Goal: Task Accomplishment & Management: Complete application form

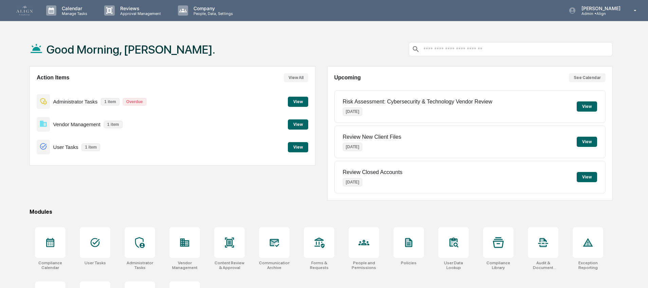
click at [289, 124] on button "View" at bounding box center [298, 124] width 20 height 10
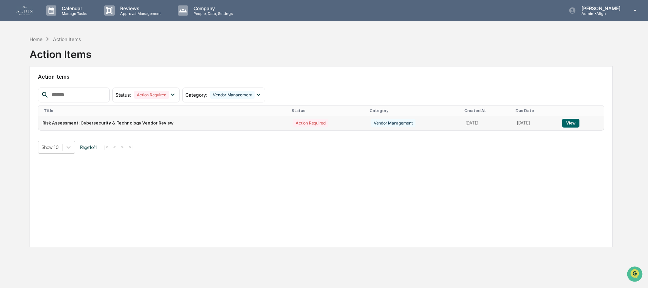
click at [573, 122] on button "View" at bounding box center [570, 123] width 17 height 9
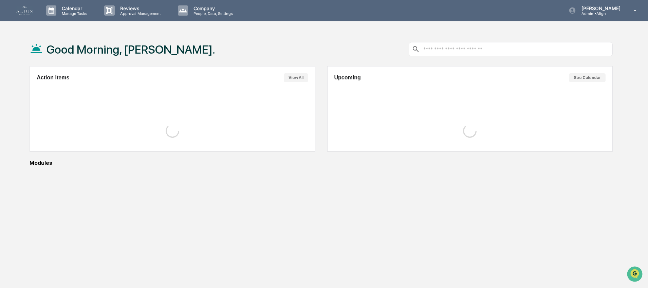
click at [31, 12] on img at bounding box center [24, 10] width 16 height 9
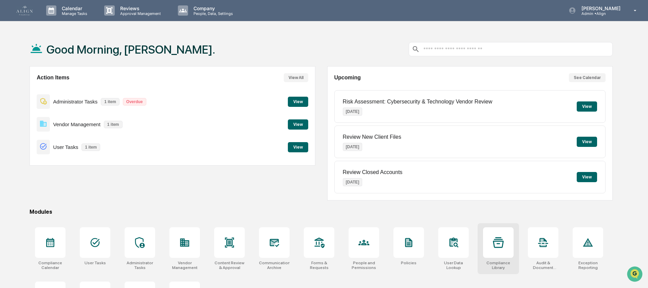
click at [482, 246] on div "Compliance Library" at bounding box center [497, 248] width 41 height 51
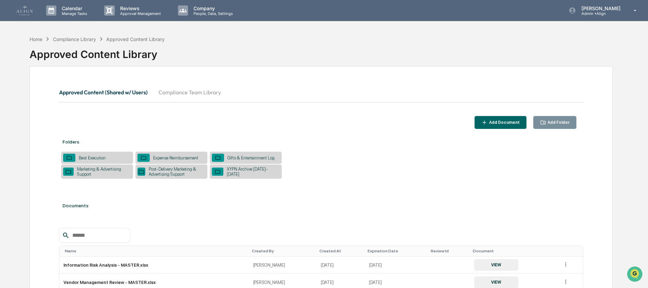
click at [540, 119] on icon "button" at bounding box center [543, 122] width 6 height 6
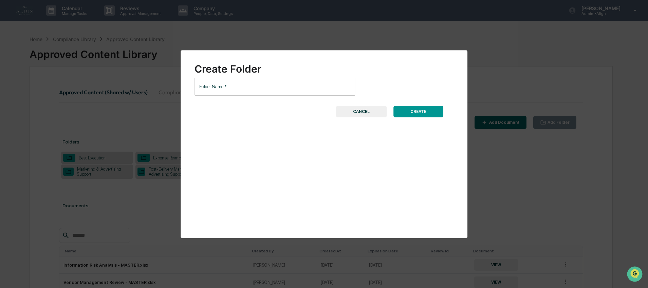
click at [259, 87] on input "Folder Name   *" at bounding box center [274, 87] width 160 height 18
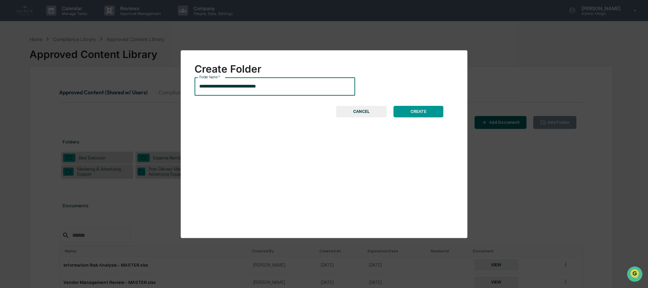
type input "**********"
click at [398, 114] on button "CREATE" at bounding box center [418, 112] width 50 height 12
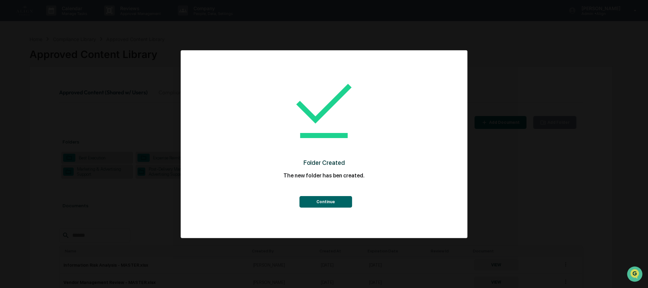
click at [325, 203] on button "Continue" at bounding box center [325, 202] width 53 height 12
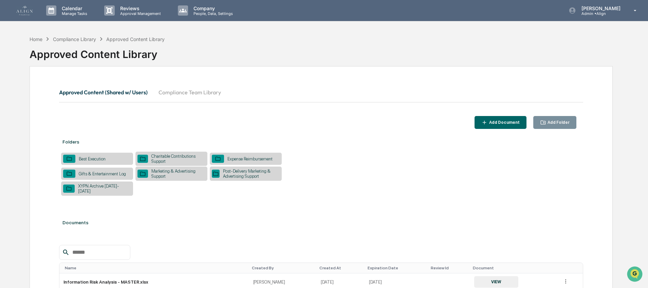
click at [172, 159] on div "Charitable Contributions Support" at bounding box center [176, 159] width 57 height 10
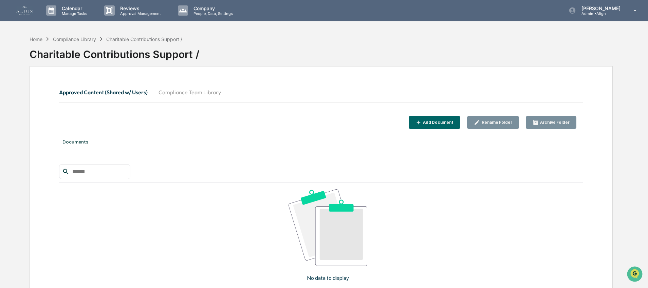
click at [445, 124] on div "Add Document" at bounding box center [437, 122] width 32 height 5
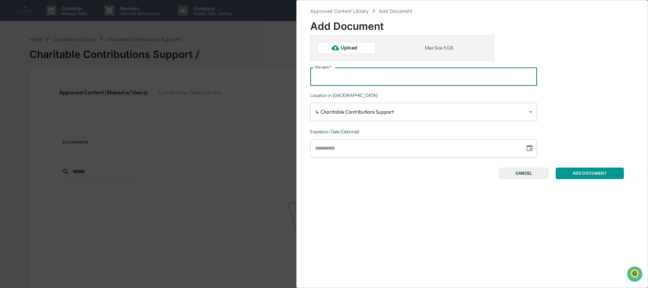
click at [379, 78] on input "File name   *" at bounding box center [423, 77] width 227 height 18
type input "*"
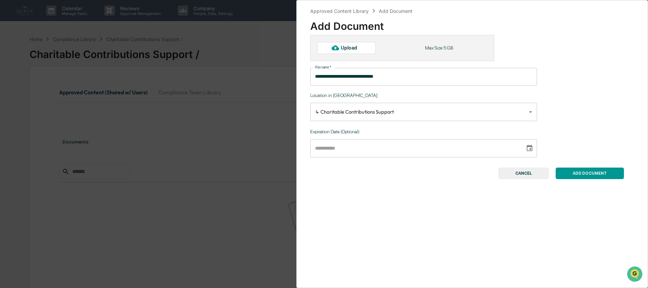
click at [344, 49] on div "Upload" at bounding box center [352, 47] width 22 height 5
type input "**********"
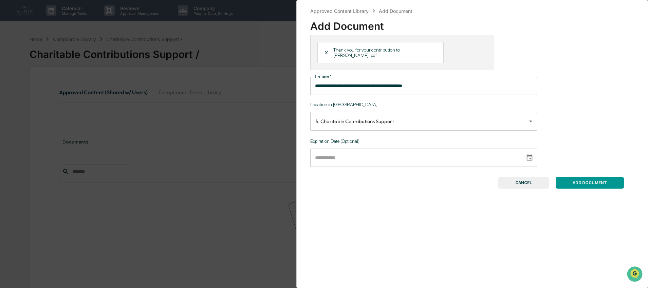
click at [582, 189] on button "ADD DOCUMENT" at bounding box center [589, 183] width 68 height 12
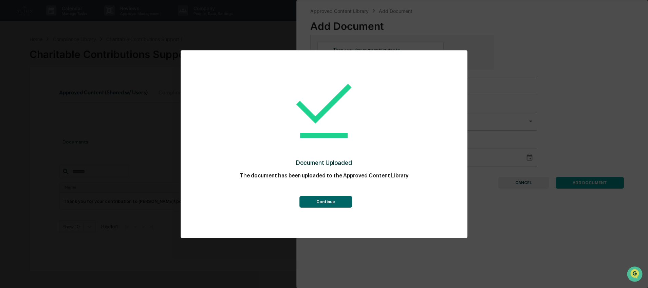
click at [307, 199] on button "Continue" at bounding box center [325, 202] width 53 height 12
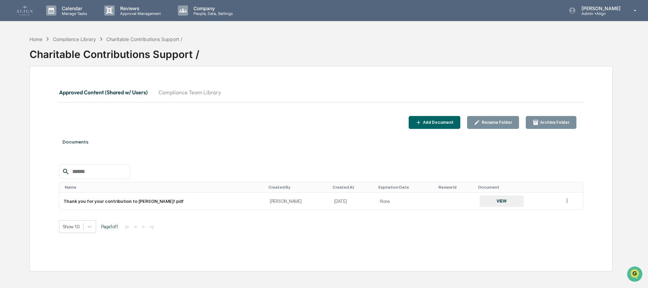
click at [289, 131] on div "Approved Content (Shared w/ Users) Compliance Team Library Add Document Rename …" at bounding box center [321, 168] width 583 height 205
click at [29, 10] on img at bounding box center [24, 10] width 16 height 9
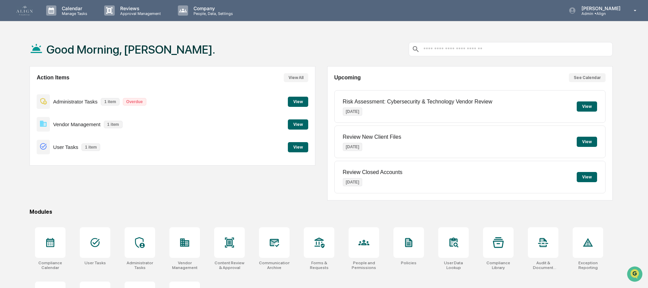
click at [304, 126] on button "View" at bounding box center [298, 124] width 20 height 10
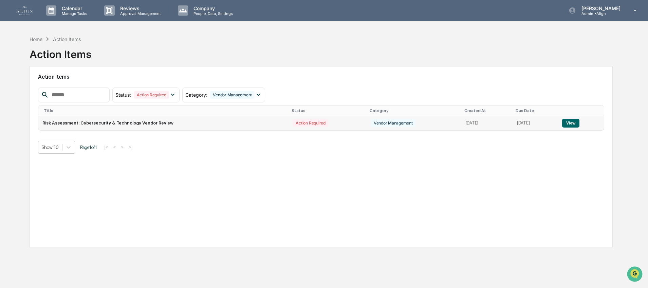
click at [576, 122] on button "View" at bounding box center [570, 123] width 17 height 9
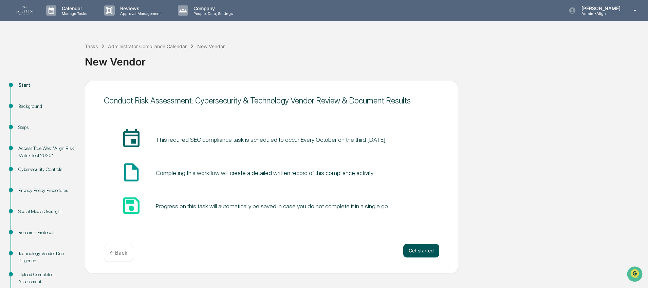
click at [428, 251] on button "Get started" at bounding box center [421, 251] width 36 height 14
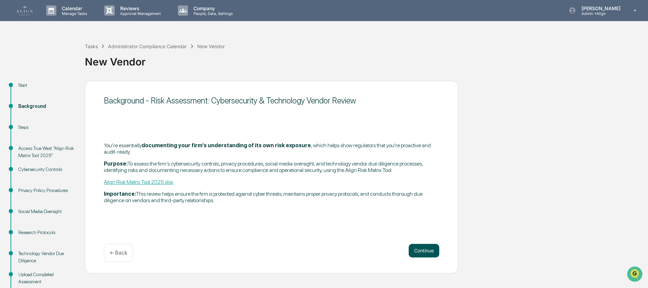
click at [427, 253] on button "Continue" at bounding box center [423, 251] width 31 height 14
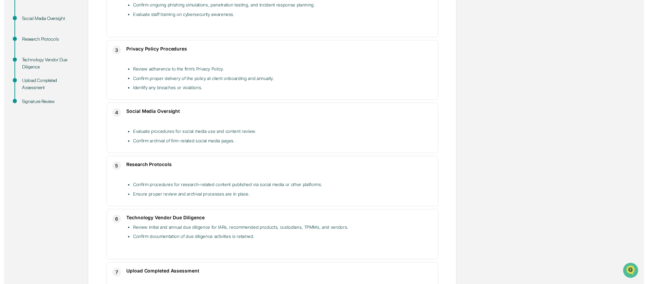
scroll to position [257, 0]
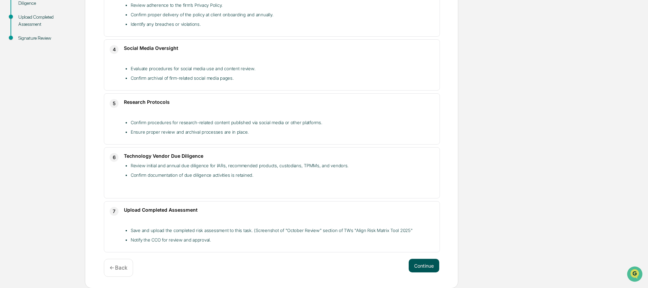
click at [417, 266] on button "Continue" at bounding box center [423, 266] width 31 height 14
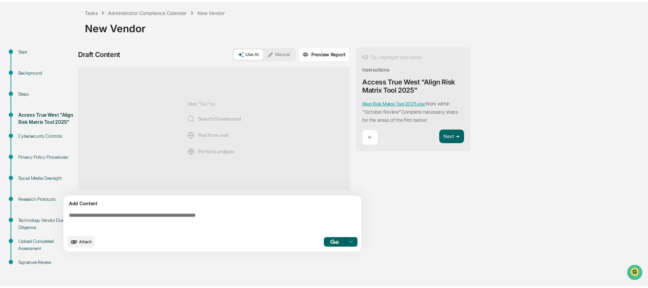
scroll to position [33, 0]
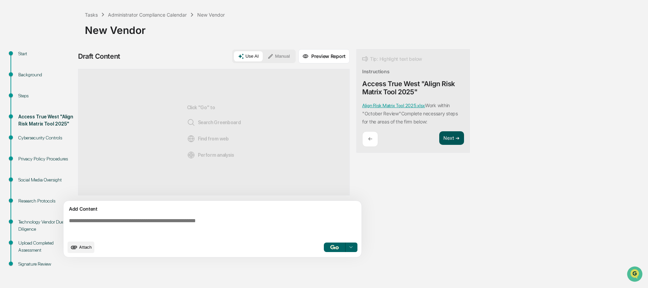
click at [450, 136] on button "Next ➔" at bounding box center [451, 138] width 25 height 14
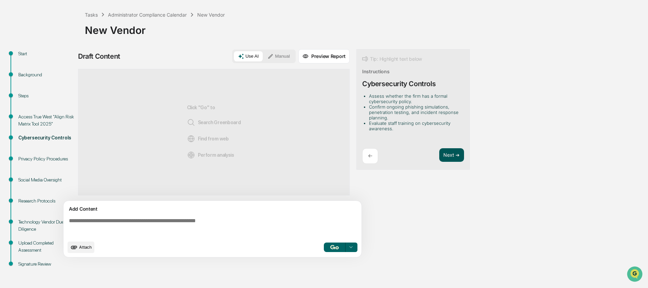
scroll to position [32, 0]
click at [450, 156] on button "Next ➔" at bounding box center [451, 155] width 25 height 14
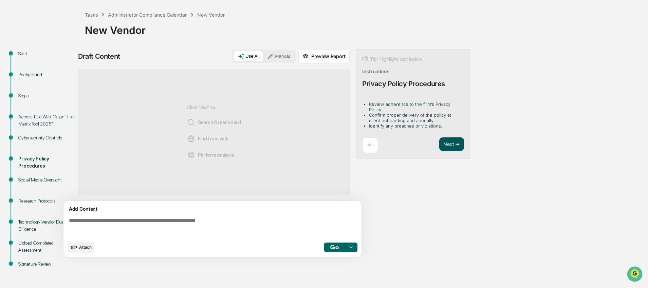
click at [450, 139] on button "Next ➔" at bounding box center [451, 144] width 25 height 14
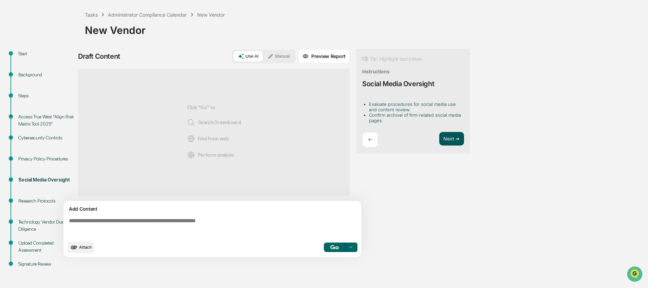
click at [451, 138] on button "Next ➔" at bounding box center [451, 139] width 25 height 14
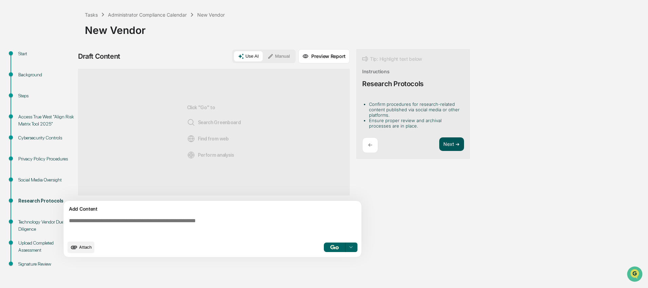
click at [450, 140] on button "Next ➔" at bounding box center [451, 144] width 25 height 14
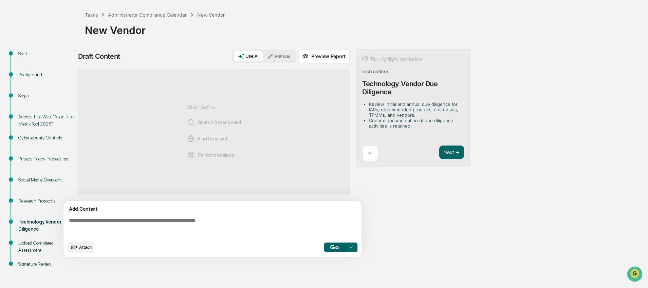
click at [450, 143] on div "Tip: Highlight text below Instructions Technology Vendor Due Diligence Review i…" at bounding box center [412, 108] width 113 height 118
click at [449, 151] on button "Next ➔" at bounding box center [451, 153] width 25 height 14
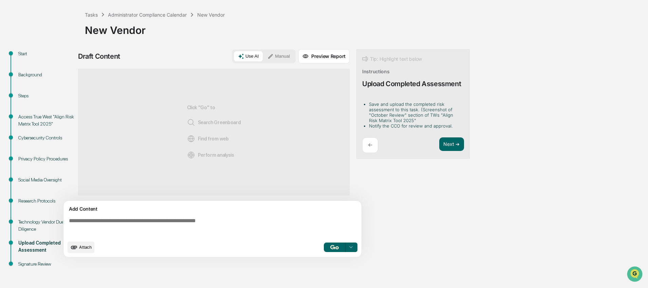
click at [273, 57] on icon at bounding box center [270, 56] width 6 height 6
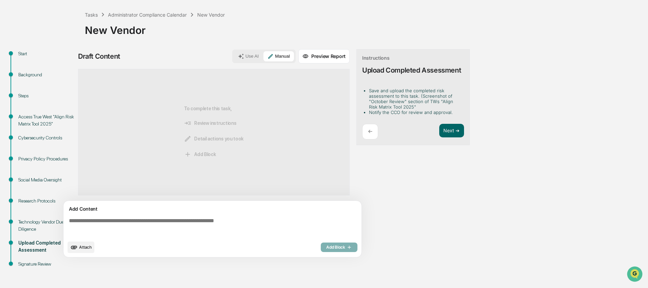
click at [92, 224] on textarea at bounding box center [213, 227] width 295 height 24
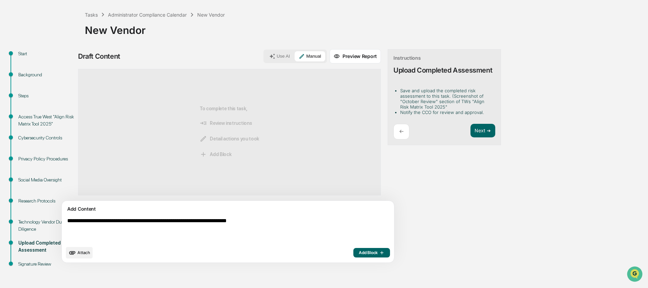
type textarea "**********"
click at [78, 255] on button "Attach" at bounding box center [79, 253] width 27 height 12
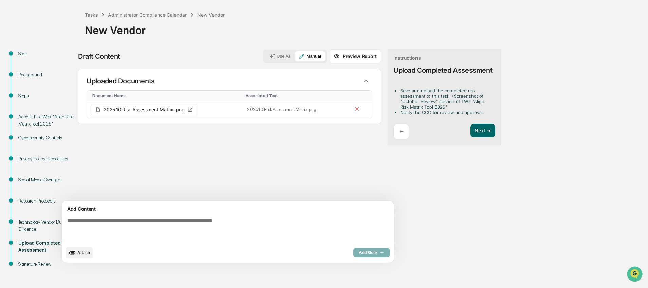
click at [207, 219] on textarea at bounding box center [211, 230] width 295 height 30
click at [154, 224] on textarea "**********" at bounding box center [211, 230] width 295 height 30
type textarea "**********"
click at [353, 256] on button "Add Block" at bounding box center [371, 252] width 37 height 9
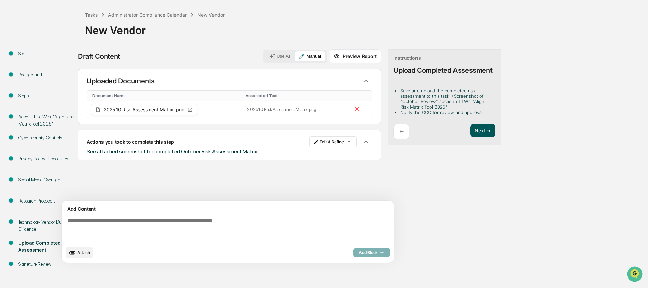
click at [470, 134] on button "Next ➔" at bounding box center [482, 131] width 25 height 14
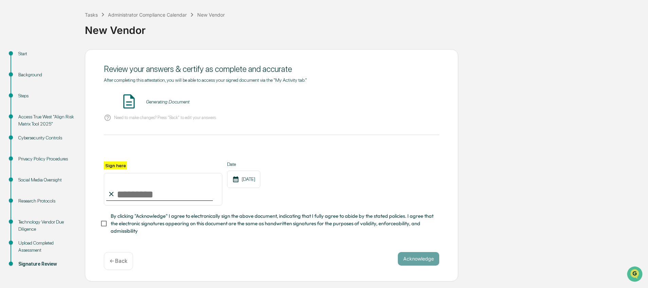
click at [146, 194] on input "Sign here" at bounding box center [163, 189] width 118 height 33
type input "**********"
click at [140, 230] on span "By clicking "Acknowledge" I agree to electronically sign the above document, in…" at bounding box center [272, 223] width 323 height 23
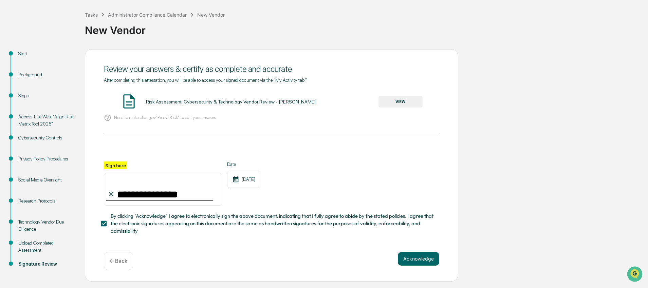
click at [380, 100] on button "VIEW" at bounding box center [400, 102] width 44 height 12
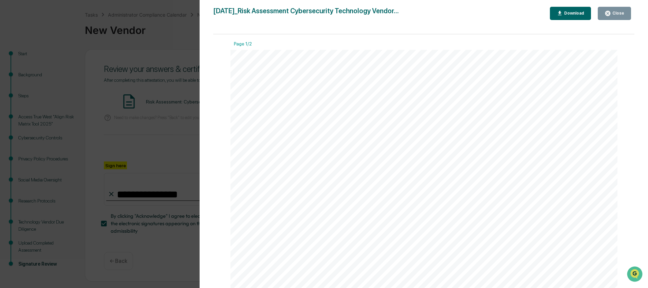
click at [604, 13] on button "Close" at bounding box center [613, 13] width 33 height 13
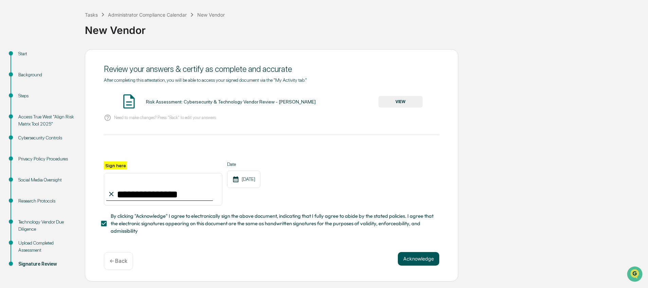
click at [422, 257] on button "Acknowledge" at bounding box center [418, 259] width 41 height 14
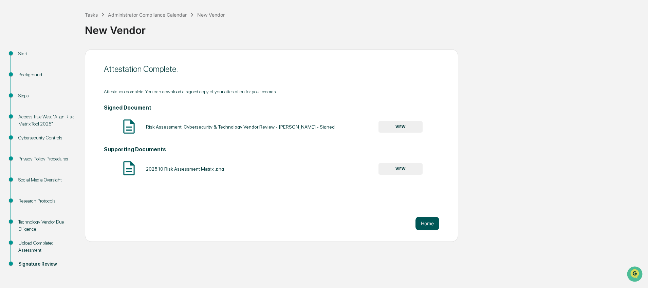
click at [428, 218] on button "Home" at bounding box center [427, 224] width 24 height 14
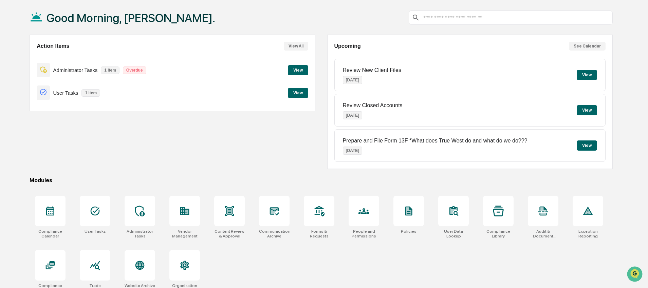
click at [291, 91] on button "View" at bounding box center [298, 93] width 20 height 10
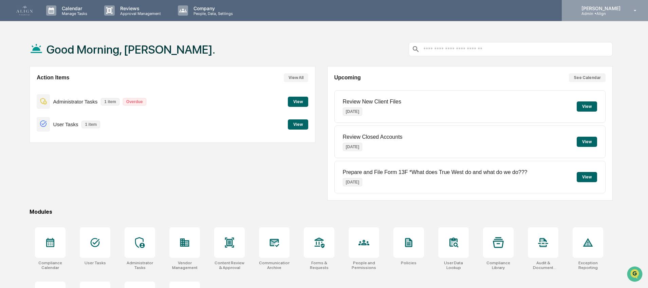
click at [606, 11] on p "[PERSON_NAME]" at bounding box center [600, 8] width 48 height 6
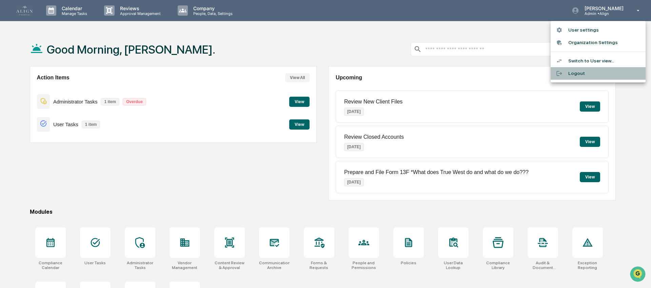
click at [584, 72] on li "Logout" at bounding box center [598, 73] width 95 height 13
